Goal: Task Accomplishment & Management: Use online tool/utility

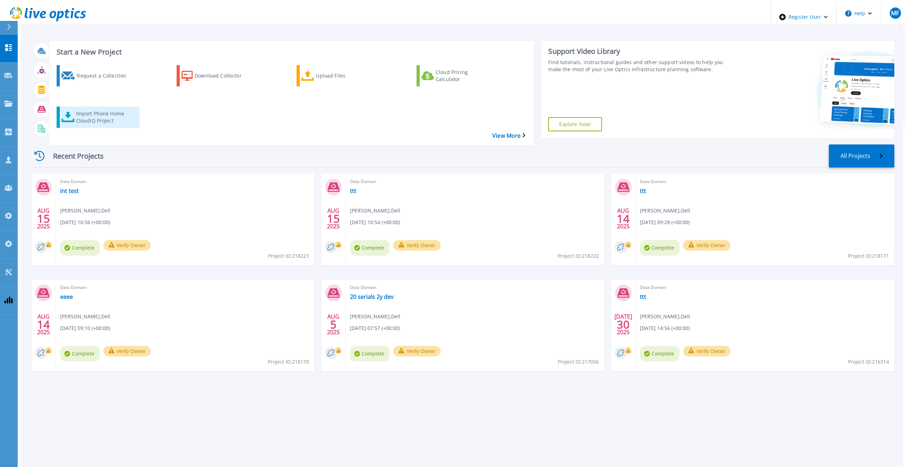
click at [90, 108] on div "Import Phone Home CloudIQ Project" at bounding box center [104, 117] width 57 height 18
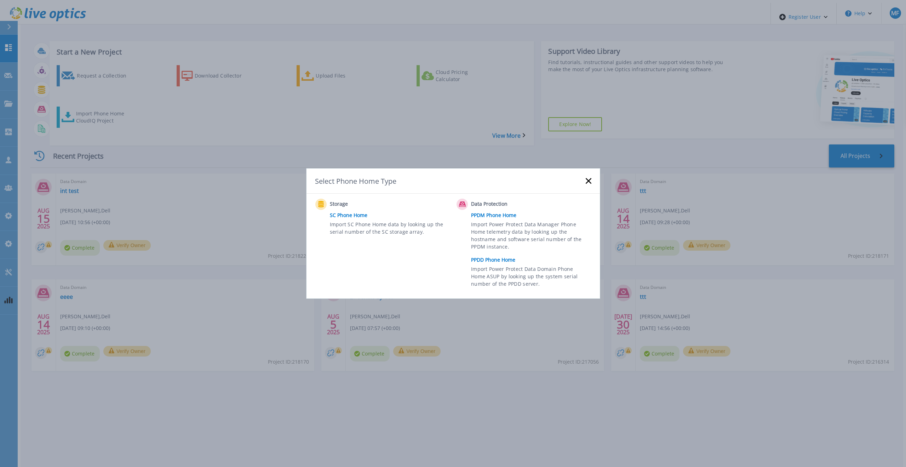
click at [484, 259] on link "PPDD Phone Home" at bounding box center [532, 259] width 123 height 11
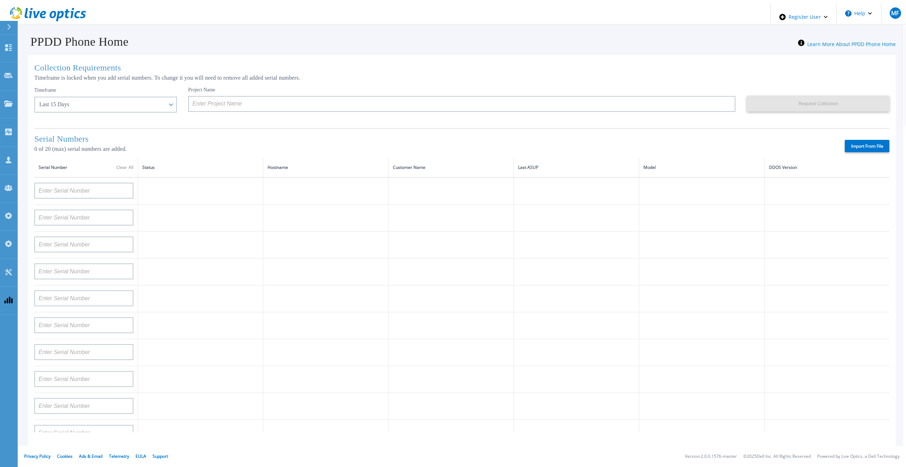
click at [864, 143] on label "Import From File" at bounding box center [866, 146] width 45 height 12
click at [0, 0] on input "Import From File" at bounding box center [0, 0] width 0 height 0
type input "APM00211700095"
type input "APX00232503747"
type input "APM00214914093"
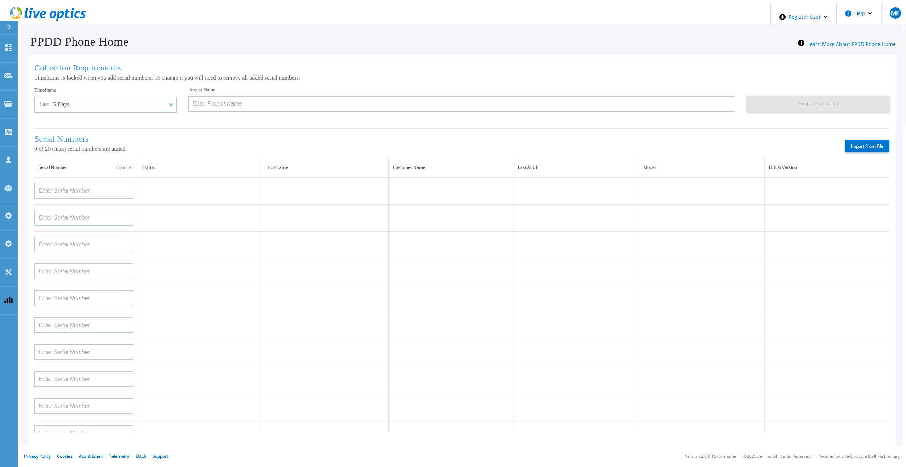
type input "APM00171836329"
type input "APM00212026971"
type input "APM00214914094"
type input "APX00234502218"
type input "APM00212018359"
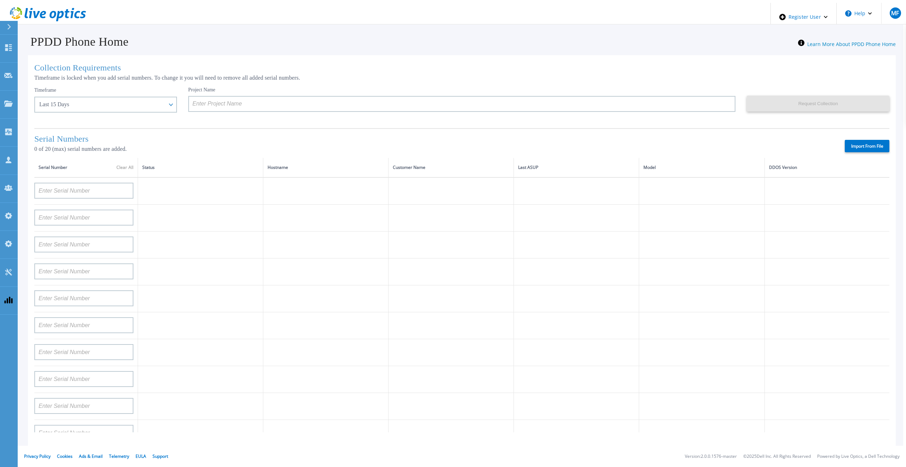
type input "APX00232503745"
type input "APX00232503743"
type input "APM00193603655"
type input "APM00212517749"
type input "APX00232503742"
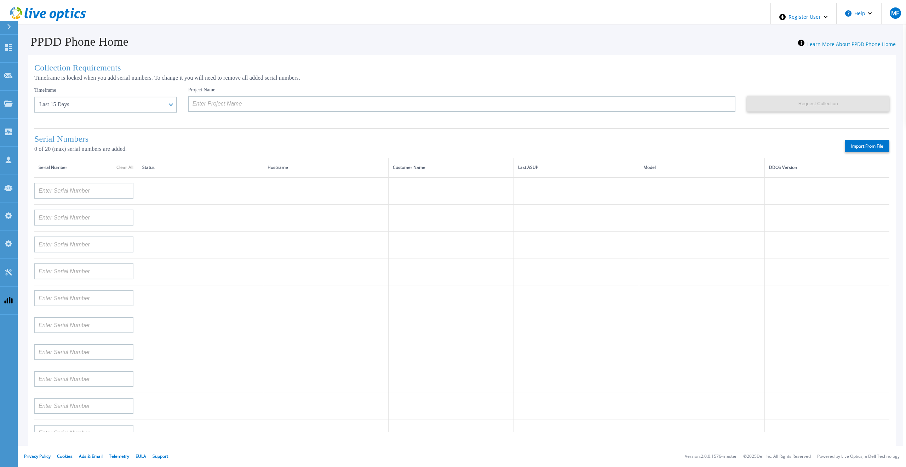
type input "APM00212702822"
type input "APM00212610953"
type input "APM00202614668"
type input "APM00212613652"
type input "APX00222101185"
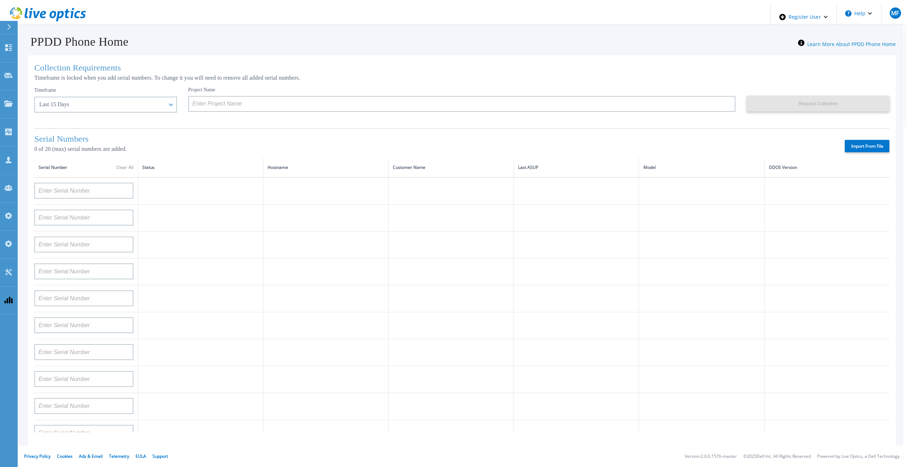
type input "AUDVUX6XJHDJFE"
type input "APM00133543104"
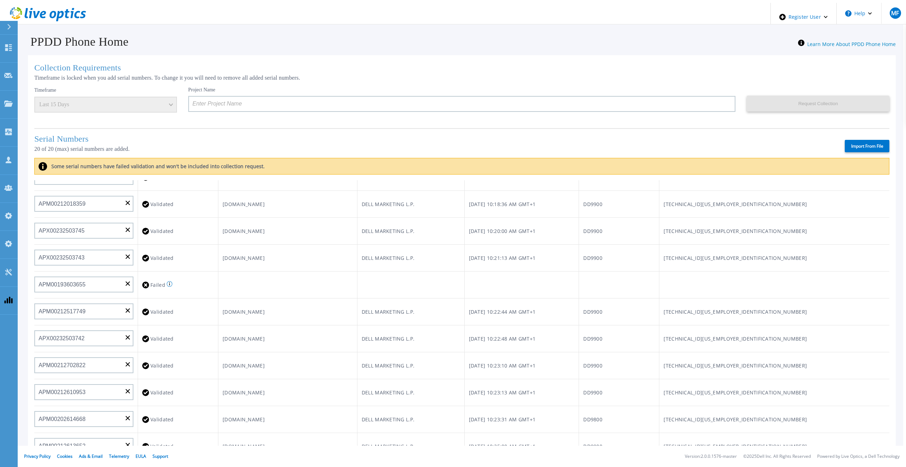
scroll to position [177, 0]
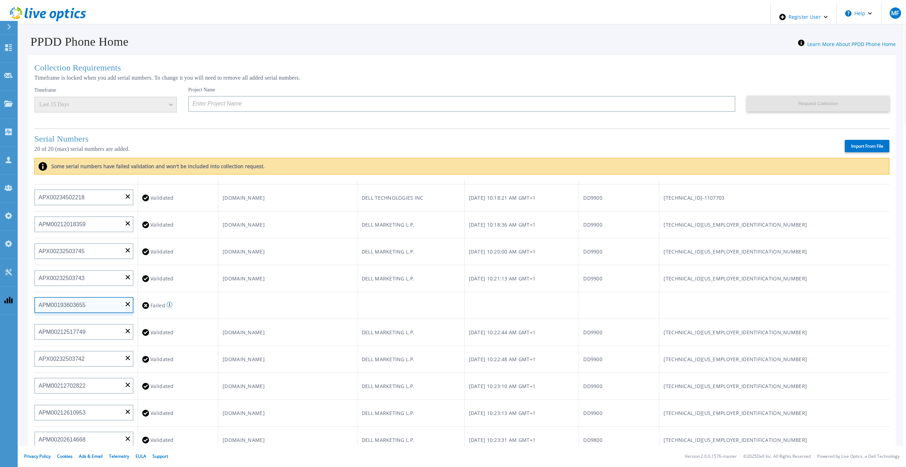
click at [76, 301] on input "APM00193603655" at bounding box center [83, 305] width 99 height 16
click at [127, 301] on input "APM00193603655" at bounding box center [83, 305] width 99 height 16
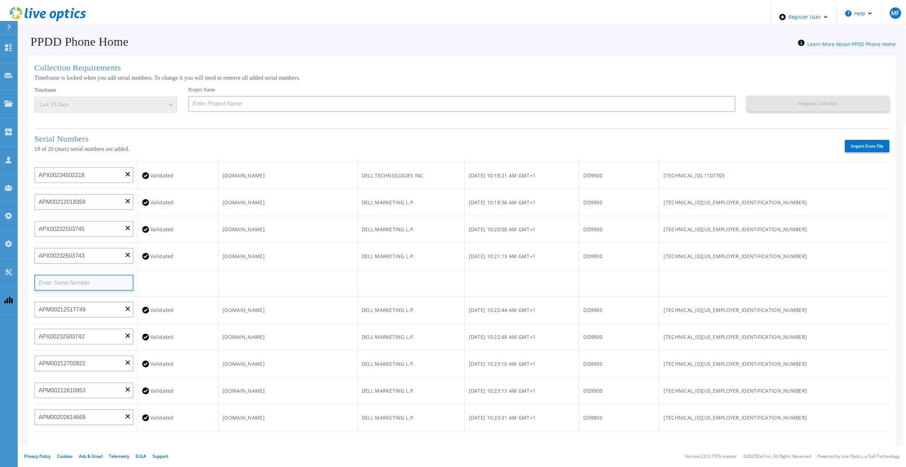
click at [82, 282] on input at bounding box center [83, 283] width 99 height 16
paste input "APM00193603655"
type input "APM00193603655"
click at [248, 281] on td at bounding box center [287, 283] width 139 height 27
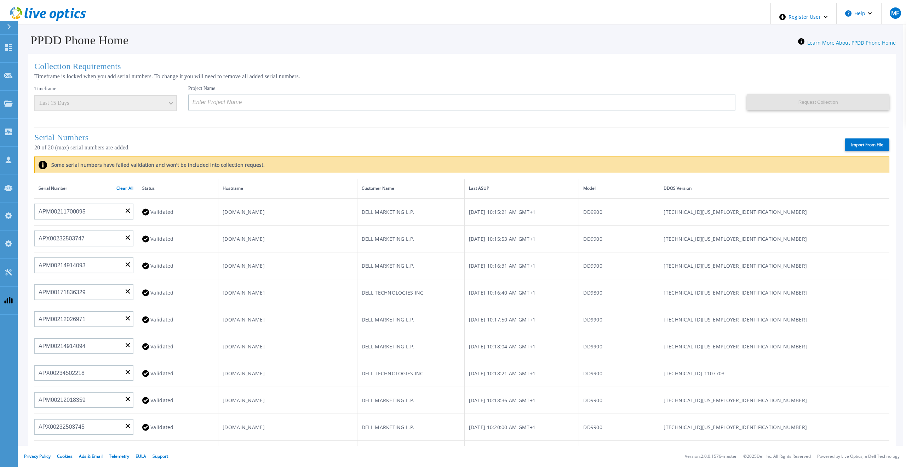
scroll to position [0, 0]
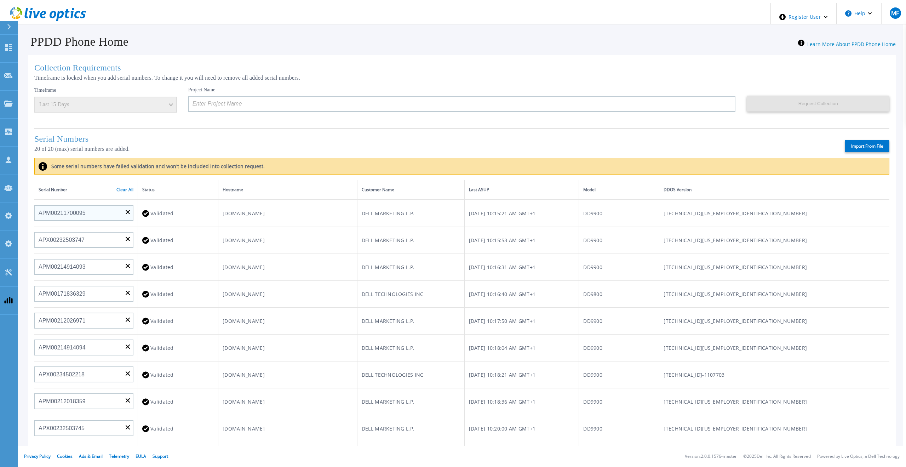
click at [124, 187] on link "Clear All" at bounding box center [124, 189] width 17 height 5
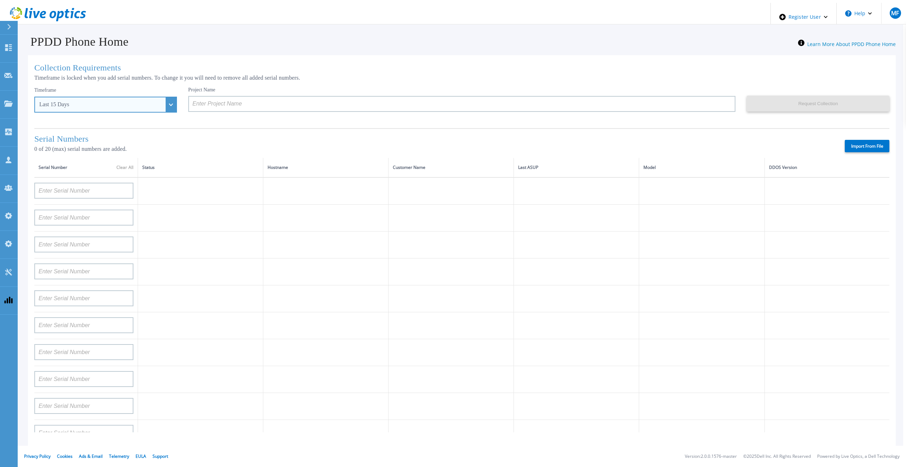
click at [103, 106] on div "Last 15 Days" at bounding box center [105, 105] width 143 height 16
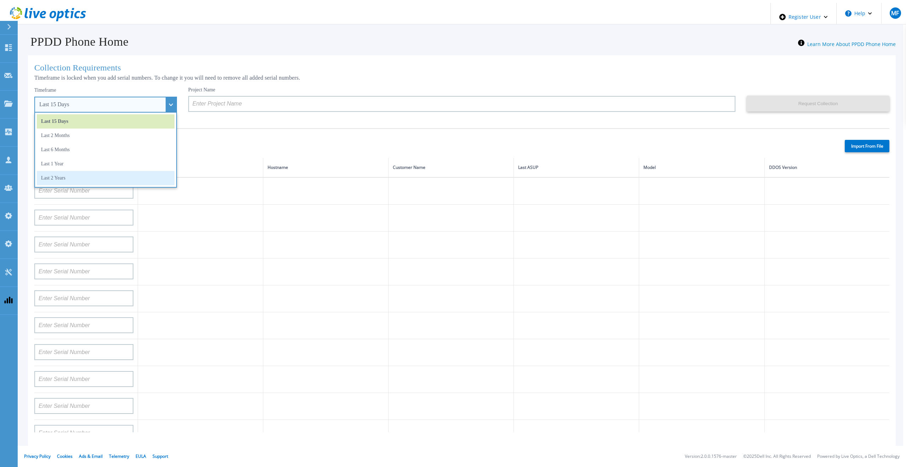
click at [77, 174] on li "Last 2 Years" at bounding box center [106, 178] width 138 height 14
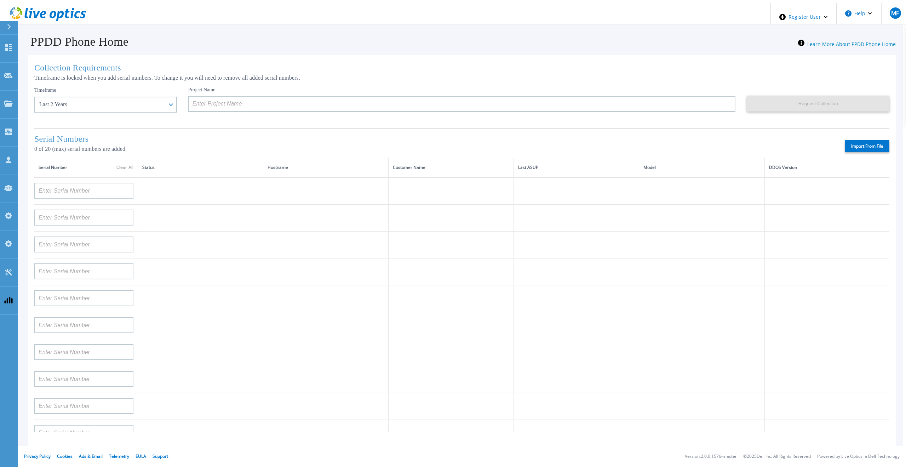
click at [858, 141] on label "Import From File" at bounding box center [866, 146] width 45 height 12
click at [0, 0] on input "Import From File" at bounding box center [0, 0] width 0 height 0
type input "APM00211700095"
type input "APX00232503747"
type input "APM00214914093"
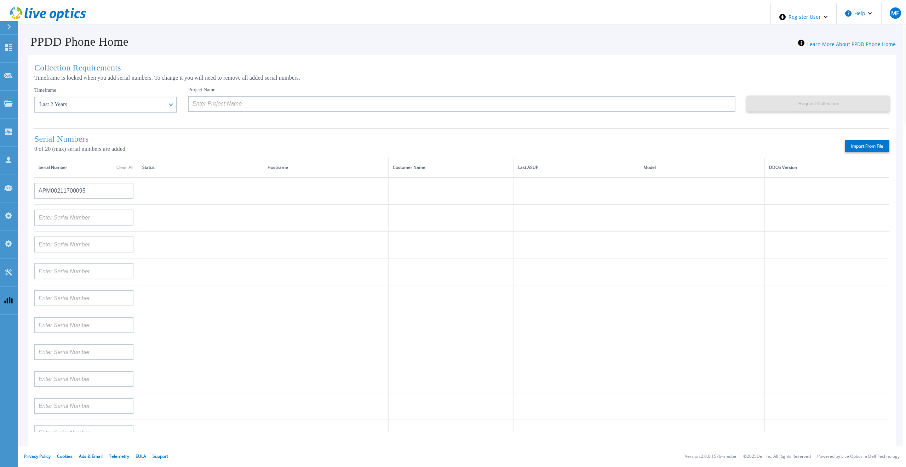
type input "APM00171836329"
type input "APM00212026971"
type input "APM00214914094"
type input "APX00234502218"
type input "APM00212018359"
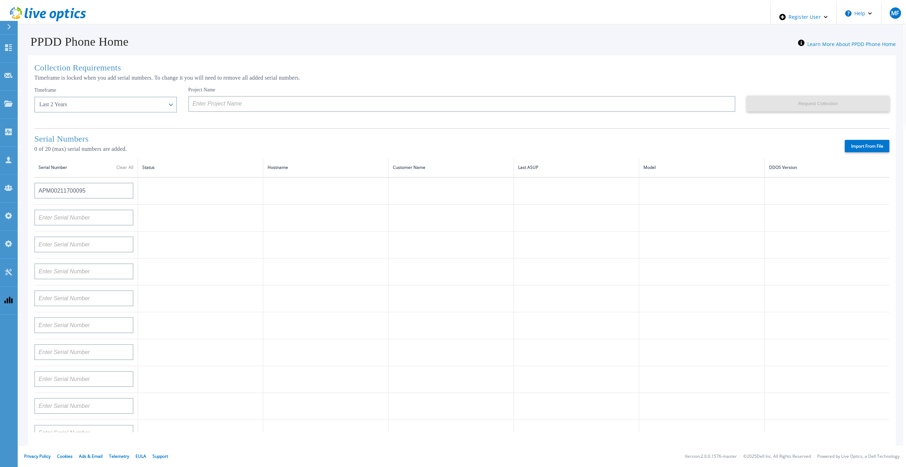
type input "APX00232503745"
type input "APX00232503743"
type input "APM00193603655"
type input "APM00212517749"
type input "APX00232503742"
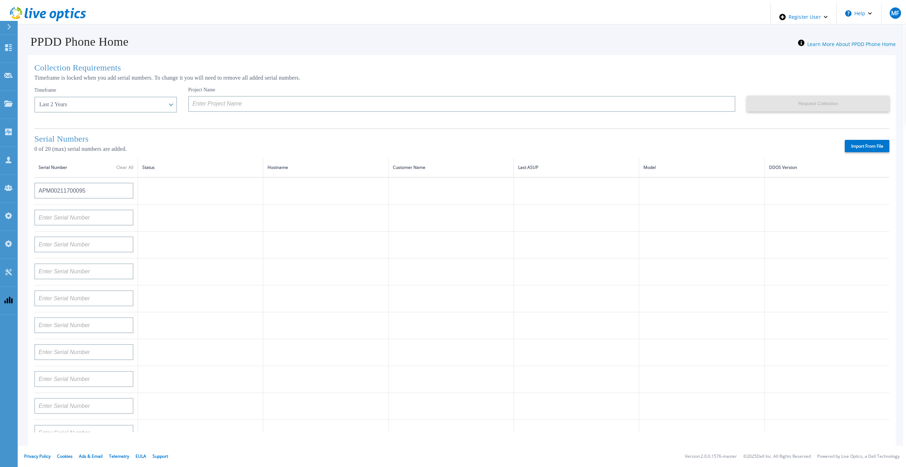
type input "APM00212702822"
type input "APM00212610953"
type input "APM00202614668"
type input "APM00212613652"
type input "APX00222101185"
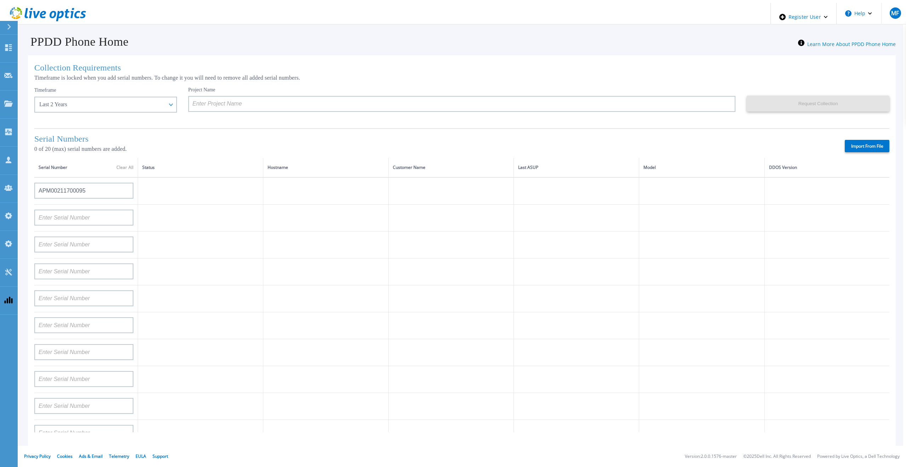
type input "AUDVUX6XJHDJFE"
type input "APM00133543104"
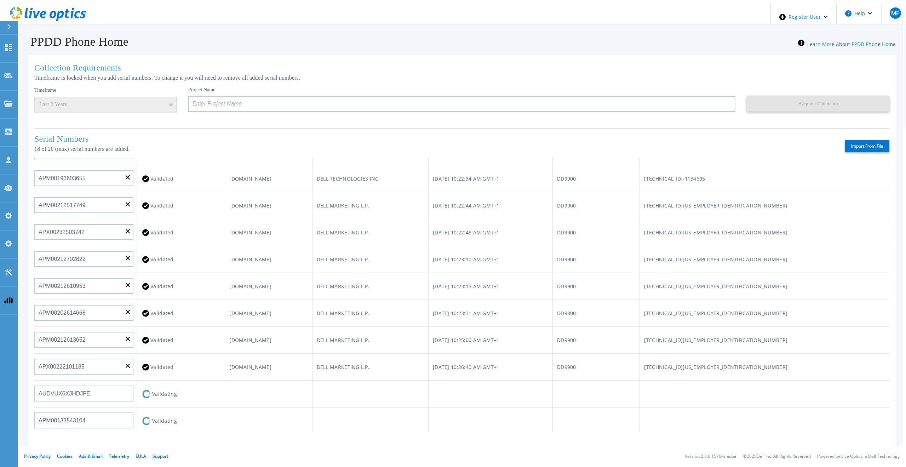
scroll to position [283, 0]
